Goal: Entertainment & Leisure: Consume media (video, audio)

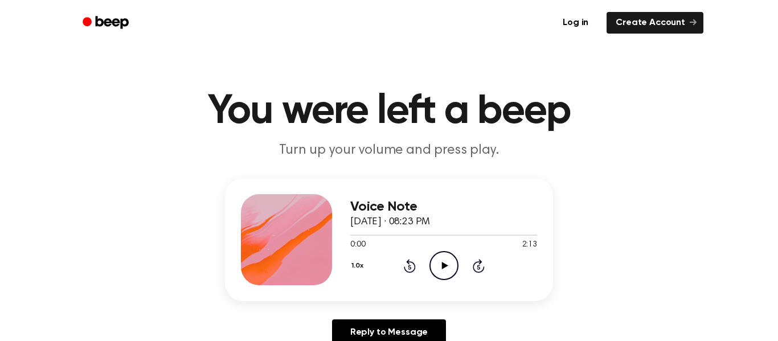
click at [439, 260] on icon "Play Audio" at bounding box center [444, 265] width 29 height 29
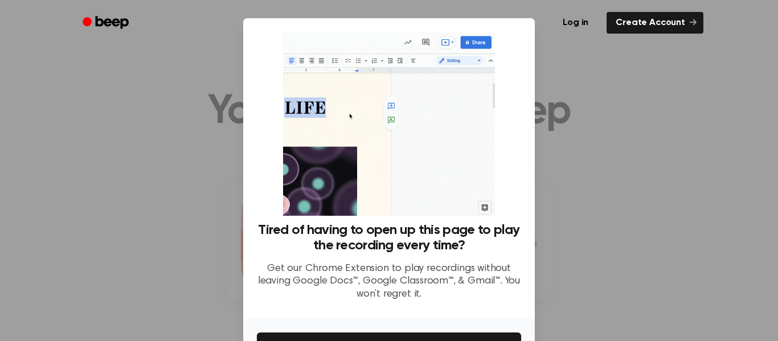
click at [668, 218] on div at bounding box center [389, 170] width 778 height 341
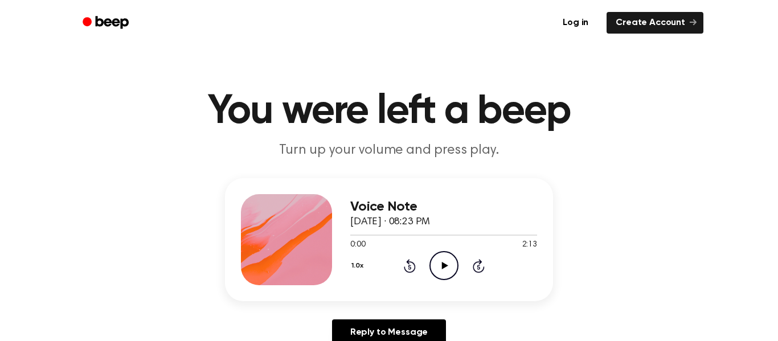
click at [443, 274] on icon "Play Audio" at bounding box center [444, 265] width 29 height 29
click at [451, 263] on icon "Play Audio" at bounding box center [444, 265] width 29 height 29
click at [447, 270] on icon "Play Audio" at bounding box center [444, 265] width 29 height 29
